Goal: Task Accomplishment & Management: Manage account settings

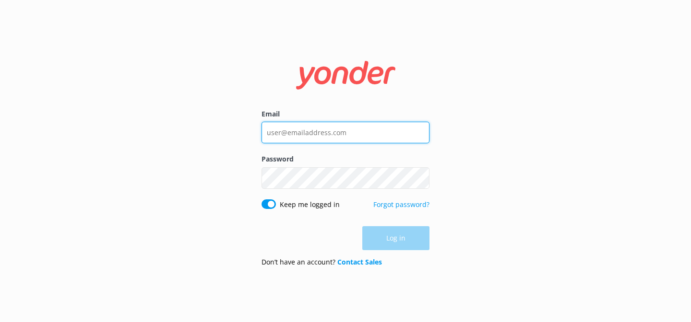
type input "[EMAIL_ADDRESS][DOMAIN_NAME]"
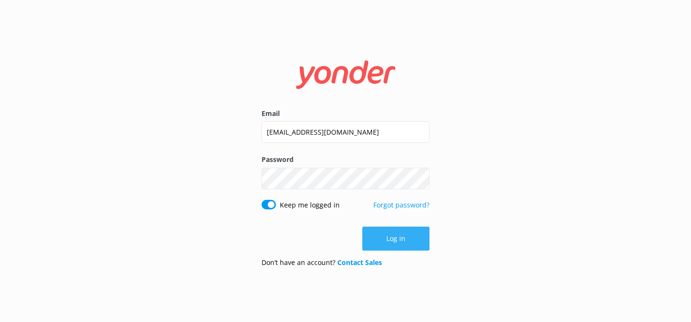
click at [393, 234] on div "Log in" at bounding box center [346, 239] width 168 height 24
click at [393, 235] on button "Log in" at bounding box center [395, 239] width 67 height 24
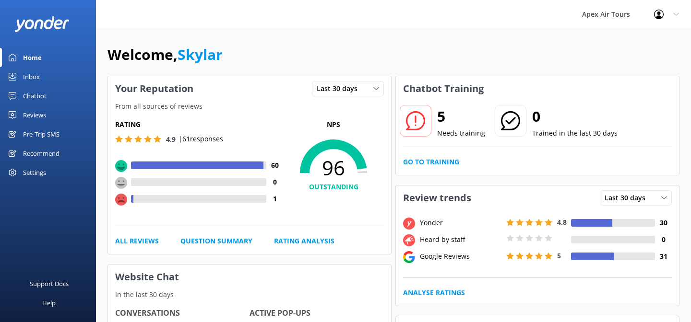
click at [39, 114] on div "Reviews" at bounding box center [34, 115] width 23 height 19
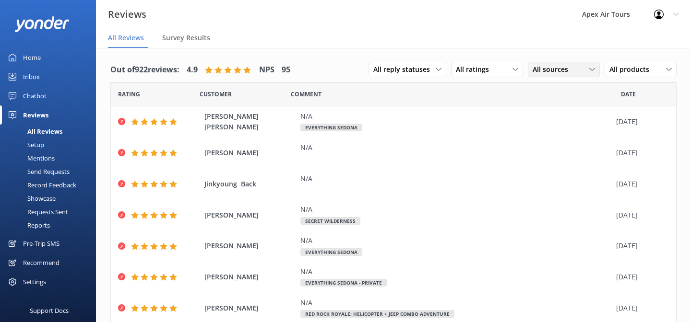
click at [557, 72] on span "All sources" at bounding box center [553, 69] width 41 height 11
click at [555, 148] on div "Google reviews" at bounding box center [570, 148] width 56 height 10
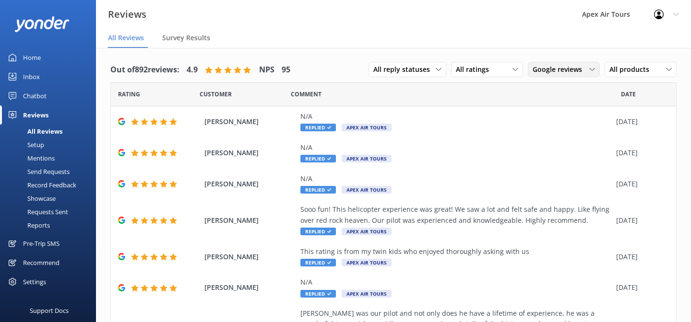
click at [576, 74] on span "Google reviews" at bounding box center [560, 69] width 55 height 11
click at [572, 109] on div "Yonder survey" at bounding box center [569, 109] width 54 height 10
